Goal: Task Accomplishment & Management: Manage account settings

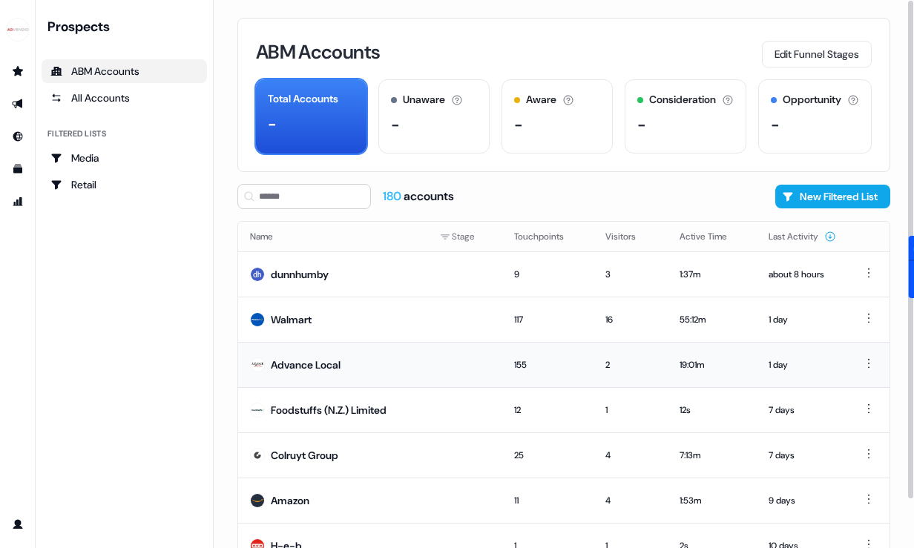
scroll to position [101, 0]
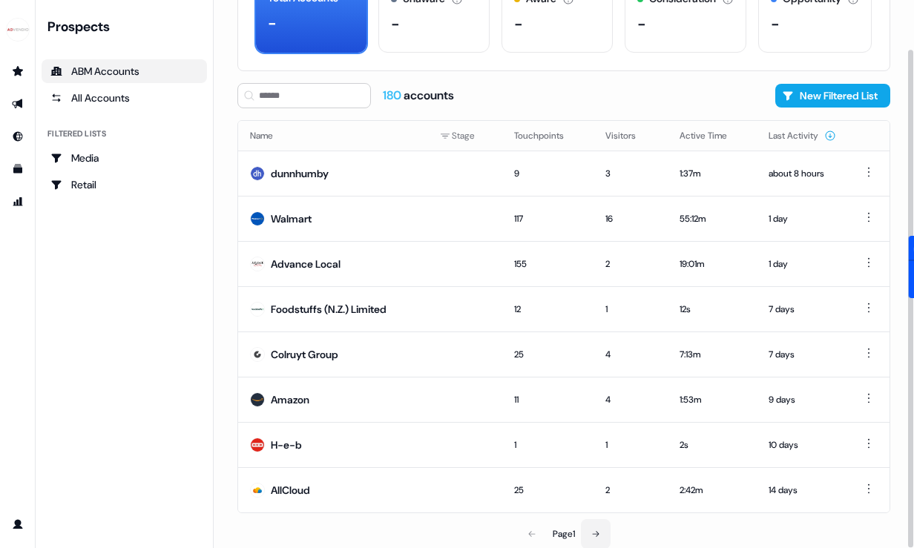
click at [602, 535] on button at bounding box center [596, 534] width 30 height 30
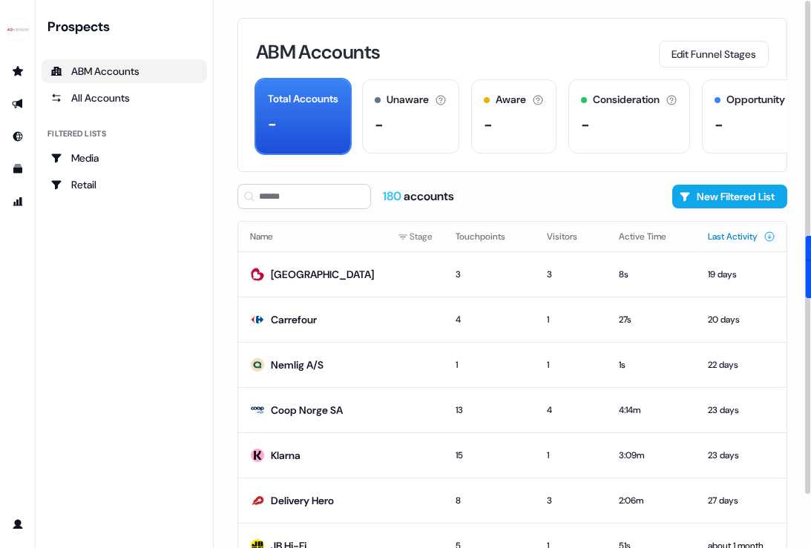
click at [708, 240] on button "Last Activity" at bounding box center [742, 236] width 68 height 27
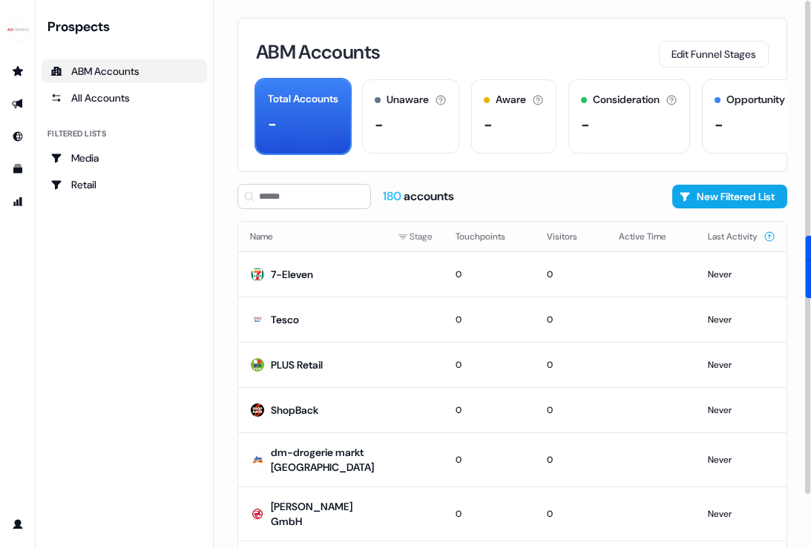
click at [708, 240] on button "Last Activity" at bounding box center [742, 236] width 68 height 27
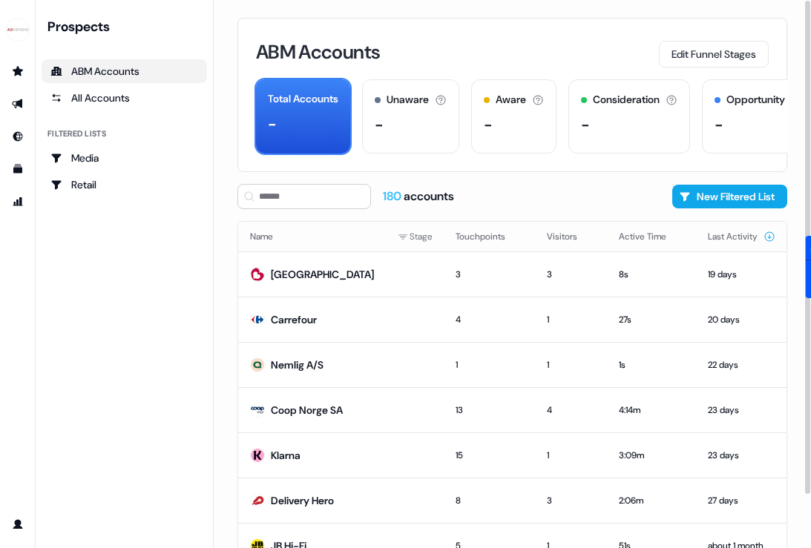
click at [708, 240] on button "Last Activity" at bounding box center [742, 236] width 68 height 27
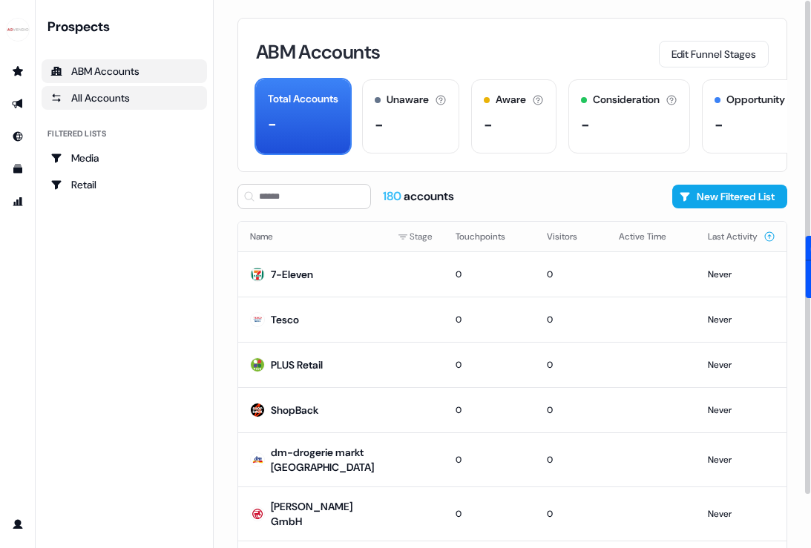
click at [78, 105] on link "All Accounts" at bounding box center [124, 98] width 165 height 24
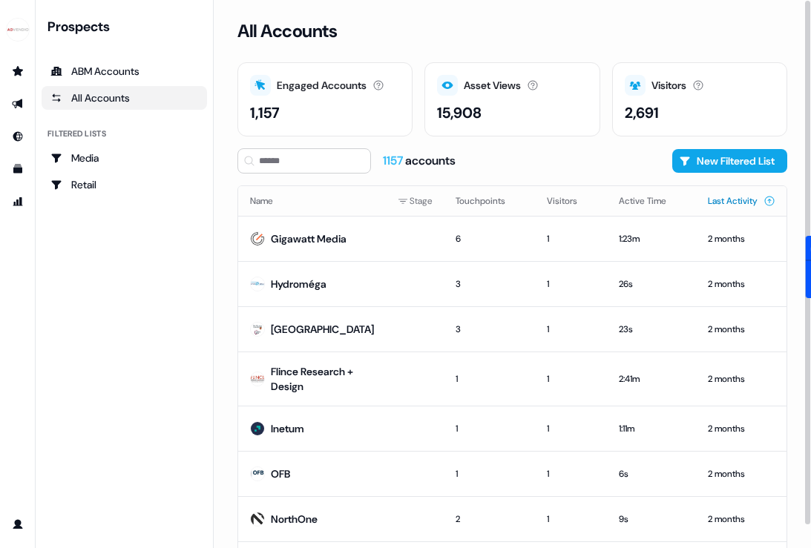
click at [711, 204] on button "Last Activity" at bounding box center [742, 201] width 68 height 27
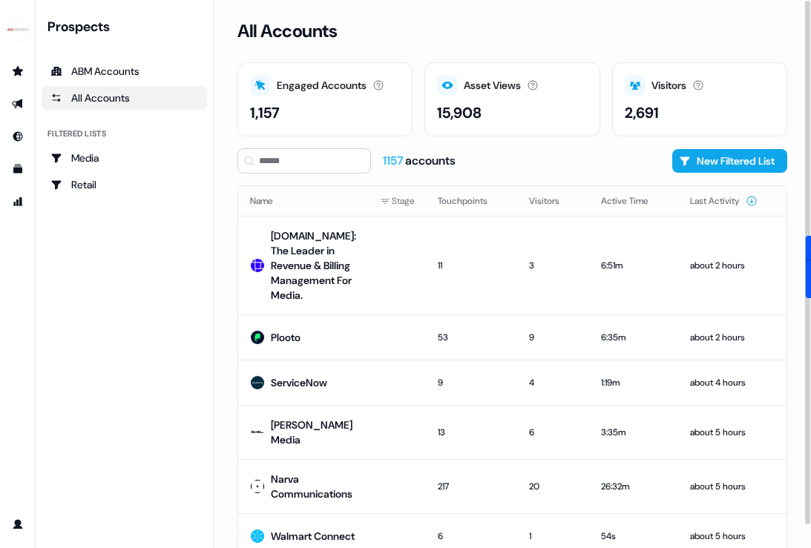
click at [711, 204] on button "Last Activity" at bounding box center [724, 201] width 68 height 27
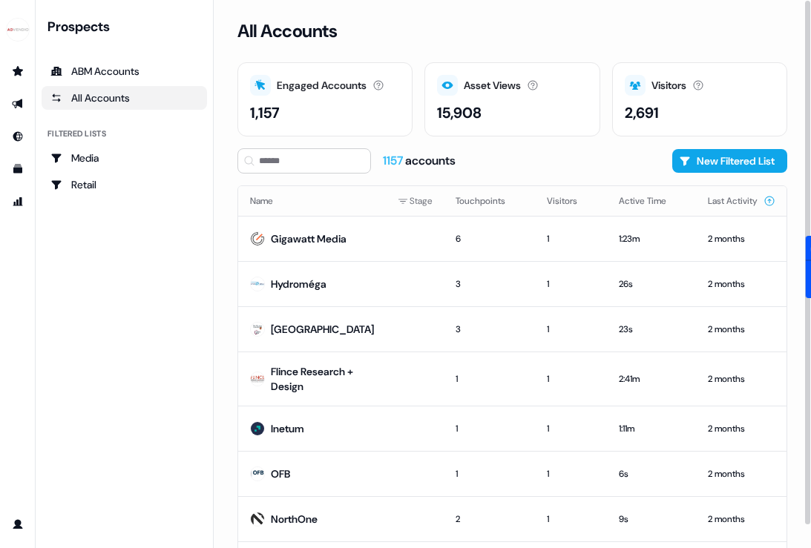
click at [711, 204] on button "Last Activity" at bounding box center [742, 201] width 68 height 27
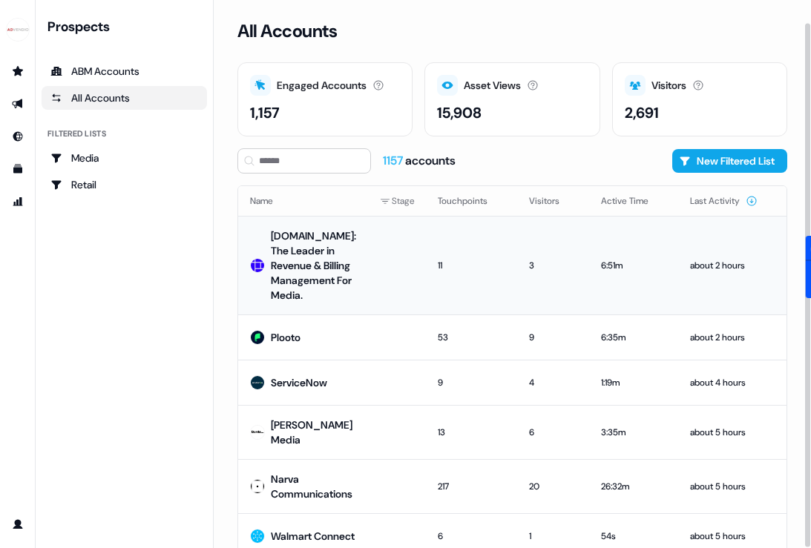
scroll to position [151, 0]
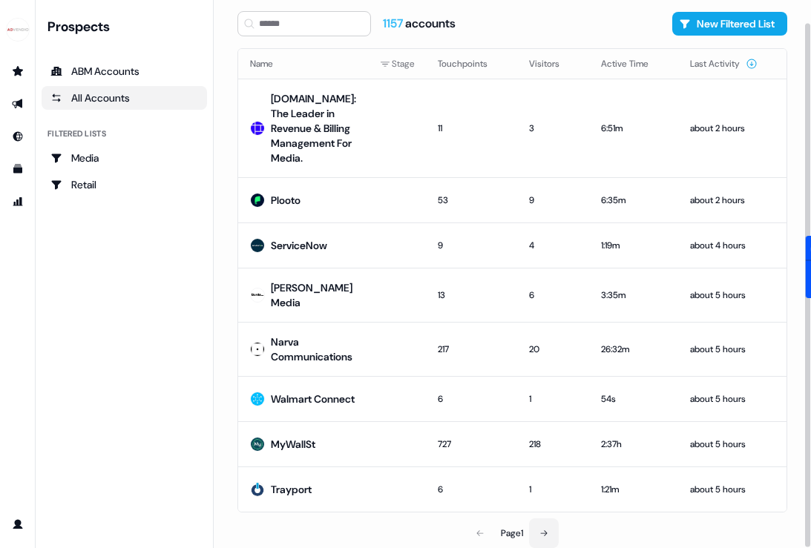
click at [550, 539] on button at bounding box center [544, 534] width 30 height 30
